Goal: Find specific page/section: Find specific page/section

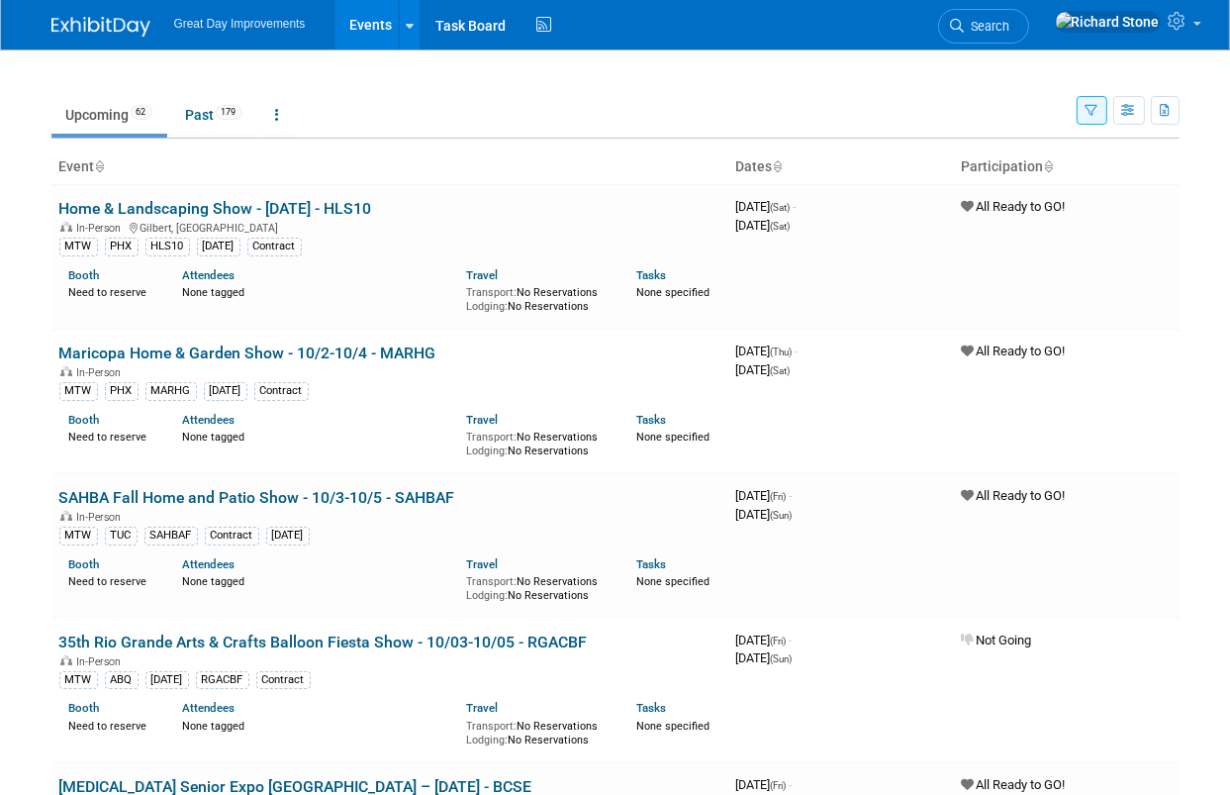
click at [1080, 118] on button "button" at bounding box center [1092, 110] width 31 height 29
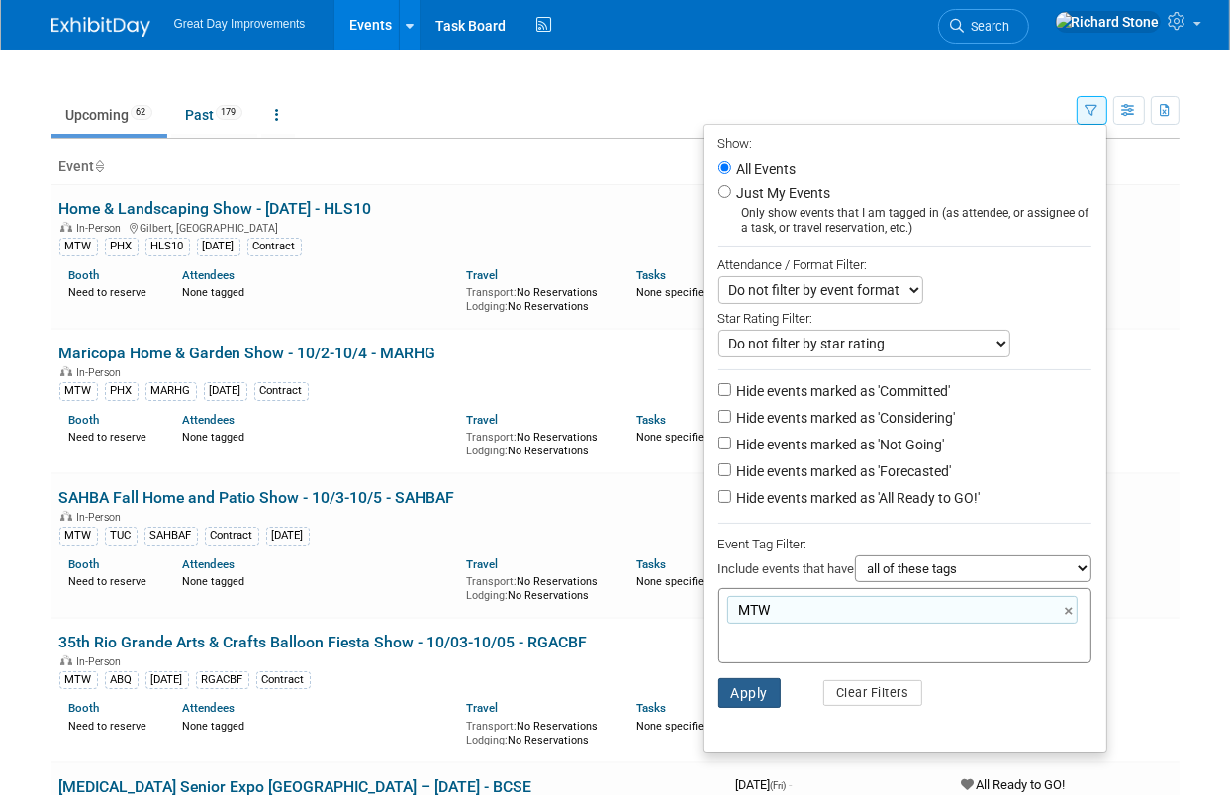
click at [740, 692] on button "Apply" at bounding box center [750, 693] width 63 height 30
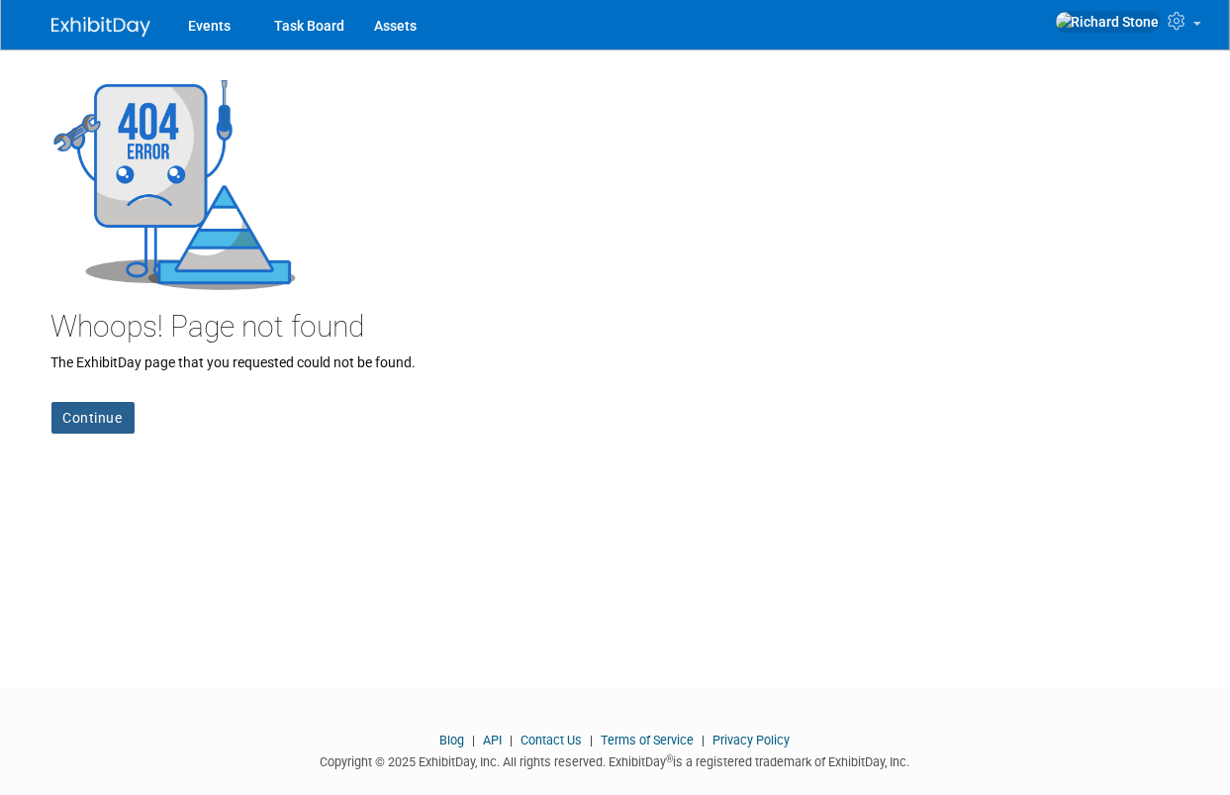
click at [86, 414] on link "Continue" at bounding box center [92, 418] width 83 height 32
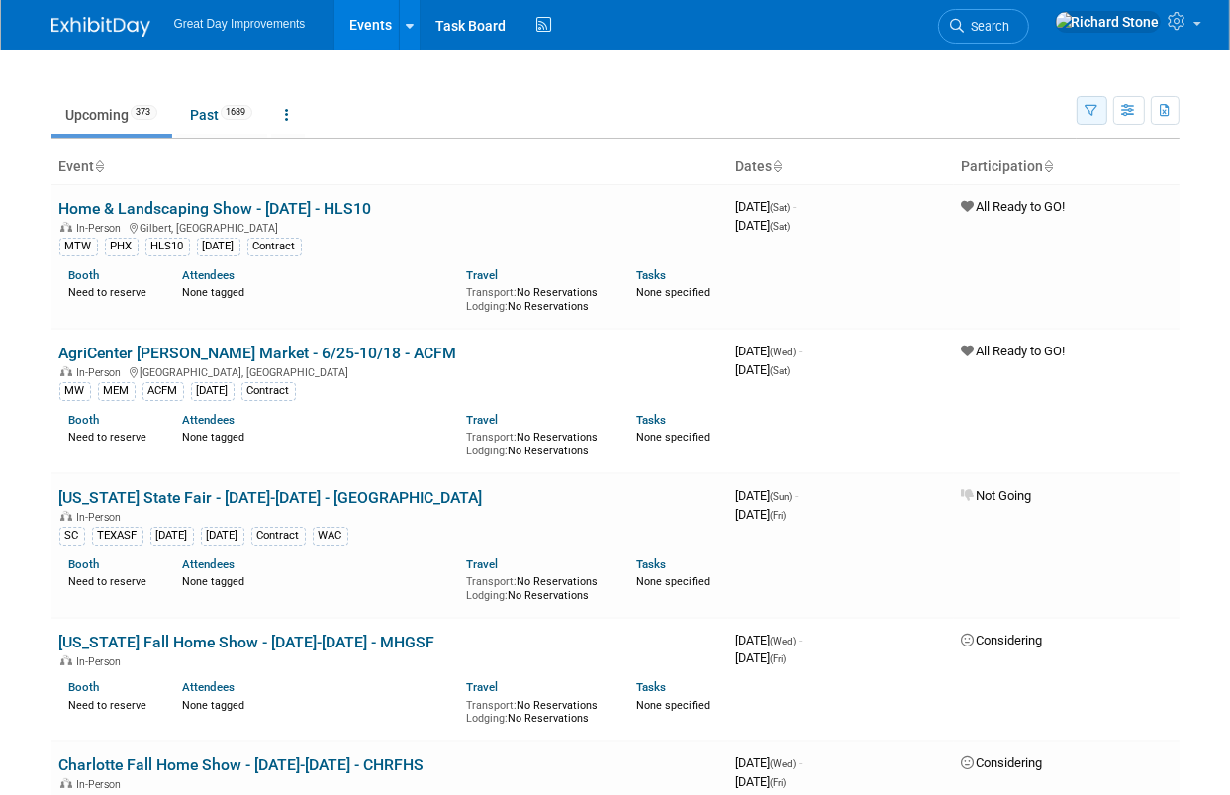
click at [1099, 104] on button "button" at bounding box center [1092, 110] width 31 height 29
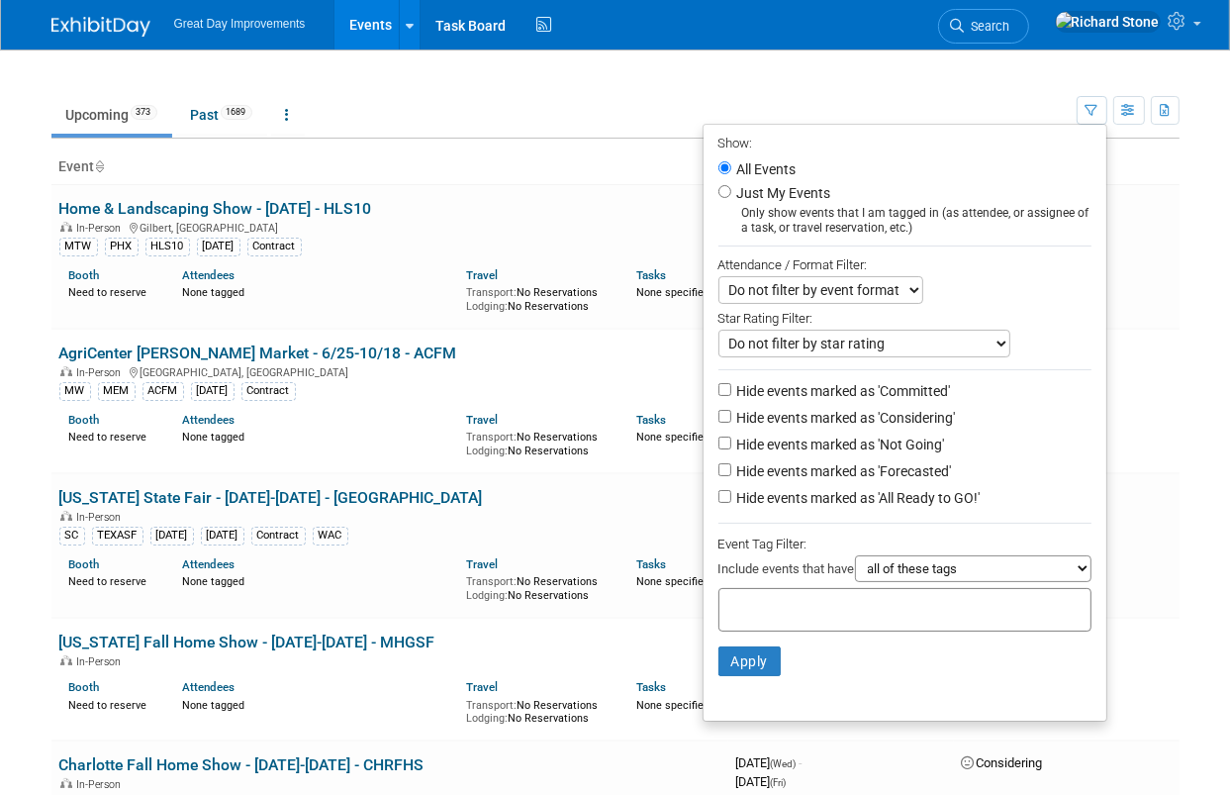
click at [746, 597] on input "text" at bounding box center [806, 607] width 158 height 20
type input "mtw"
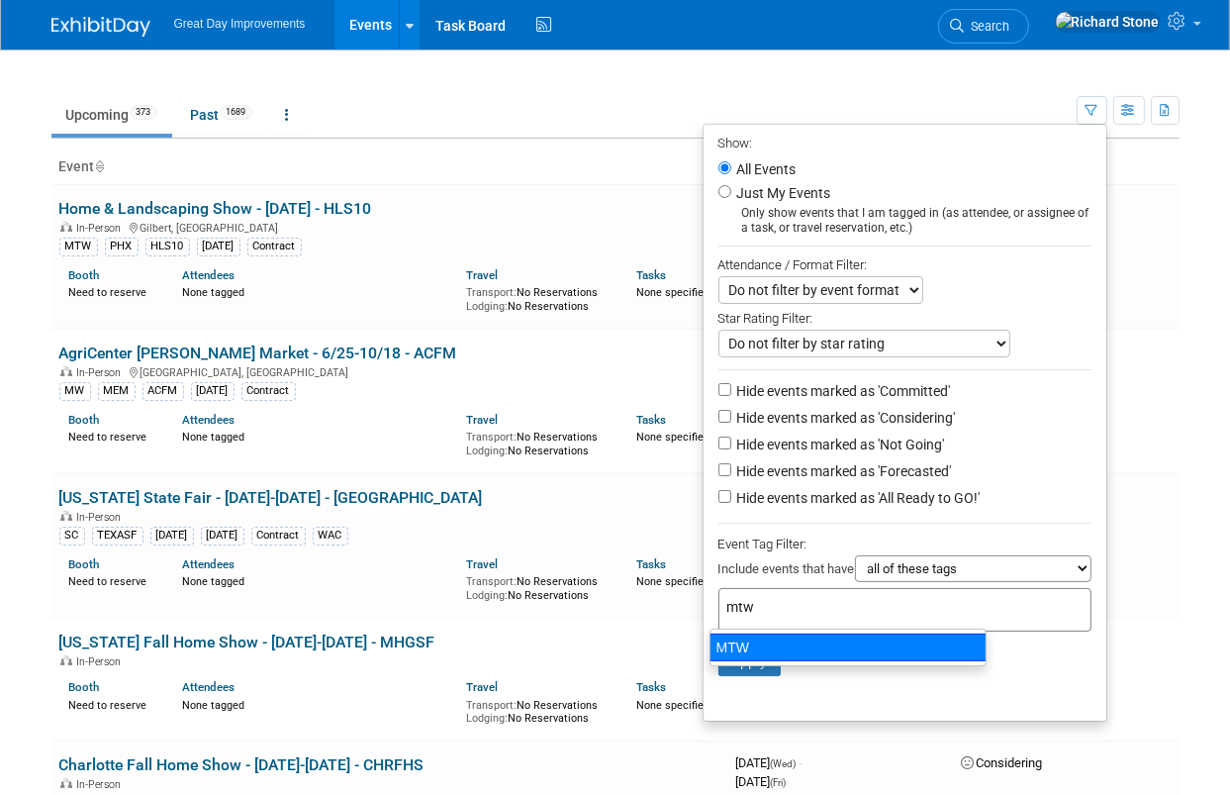
click at [806, 648] on div "MTW" at bounding box center [848, 647] width 277 height 28
type input "MTW"
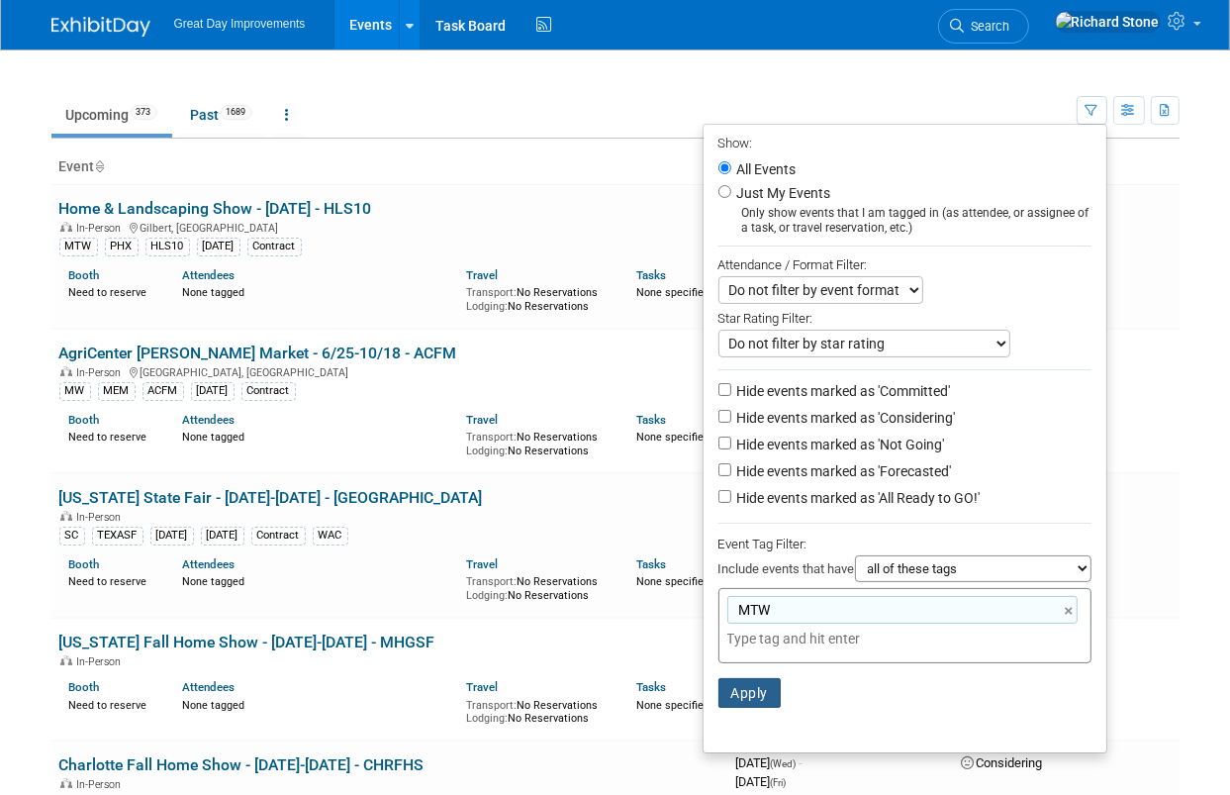
click at [736, 699] on button "Apply" at bounding box center [750, 693] width 63 height 30
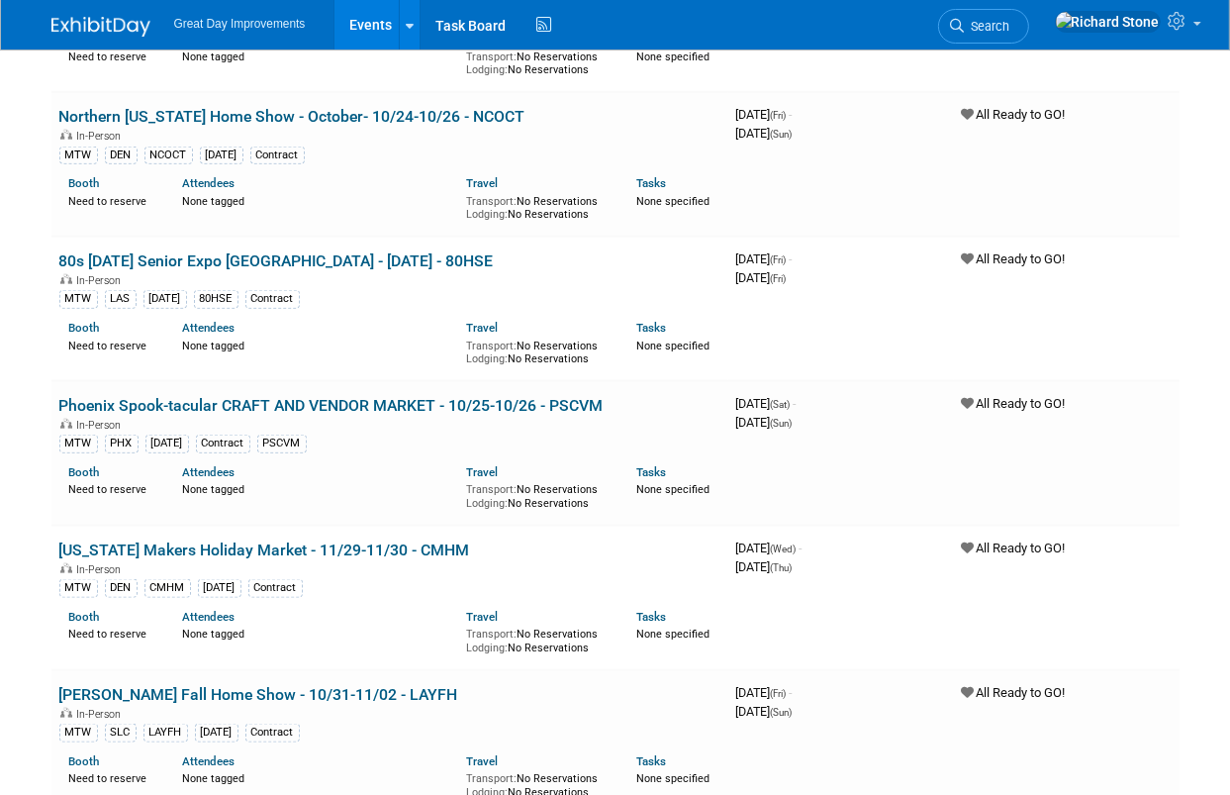
scroll to position [1842, 0]
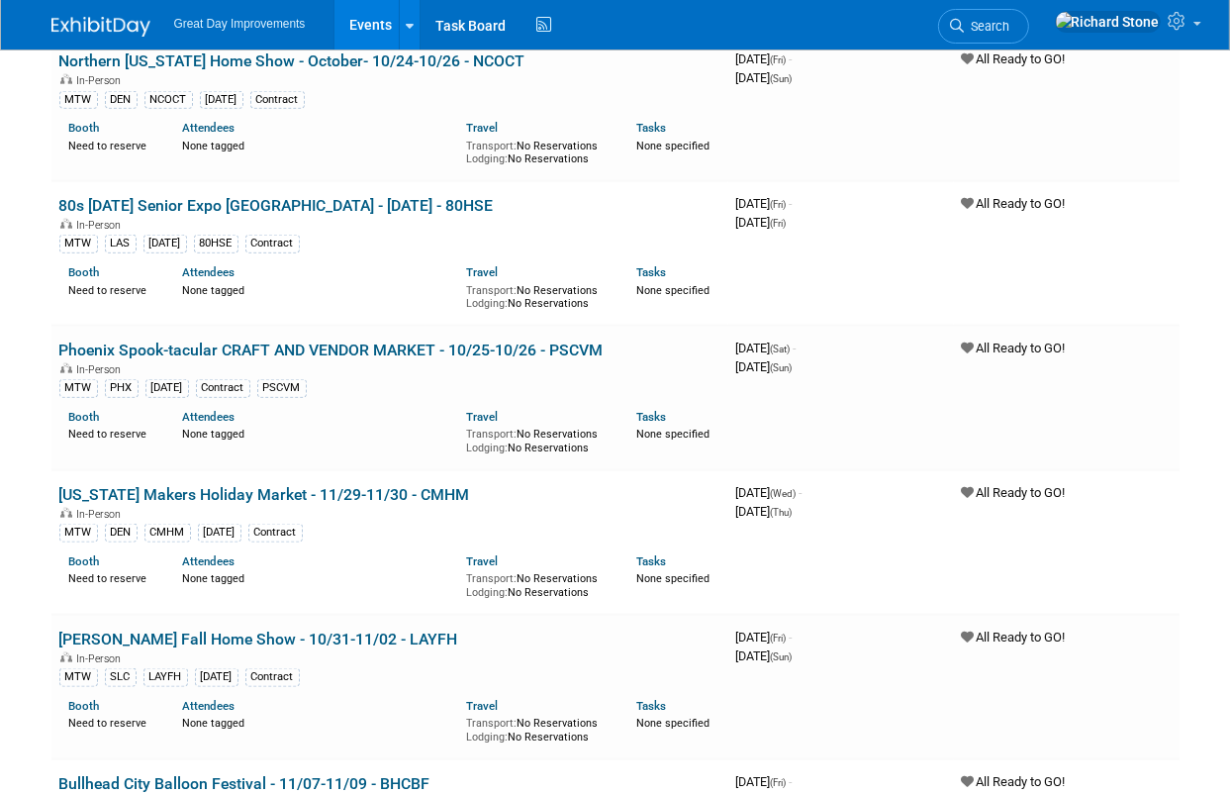
scroll to position [1881, 0]
